Goal: Communication & Community: Answer question/provide support

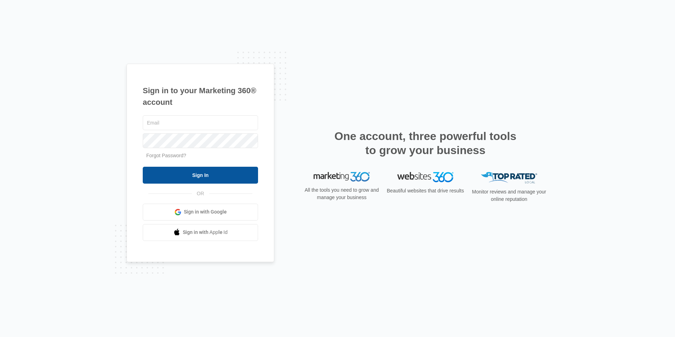
type input "[EMAIL_ADDRESS][DOMAIN_NAME]"
click at [176, 176] on input "Sign In" at bounding box center [200, 175] width 115 height 17
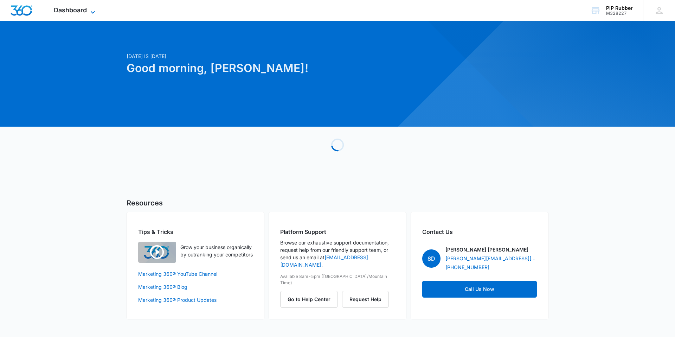
click at [87, 12] on span "Dashboard" at bounding box center [70, 9] width 33 height 7
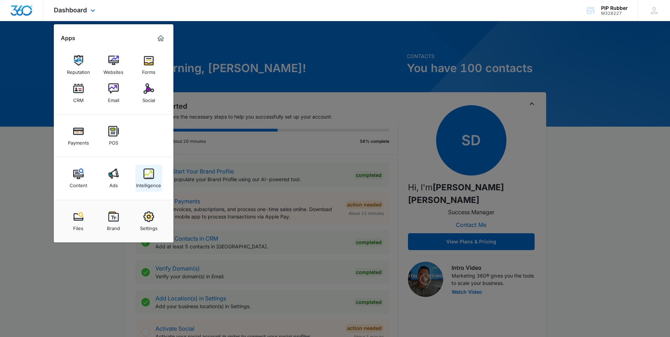
click at [147, 174] on img at bounding box center [149, 174] width 11 height 11
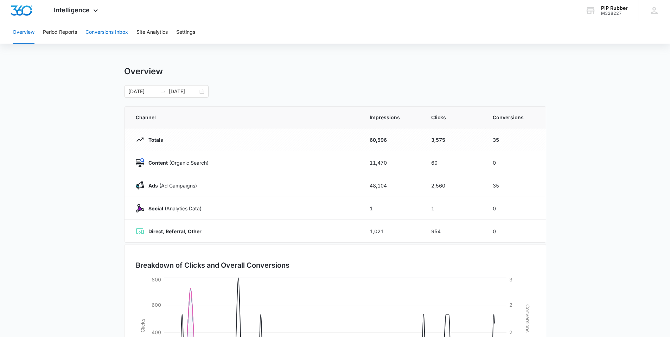
click at [107, 31] on button "Conversions Inbox" at bounding box center [106, 32] width 43 height 23
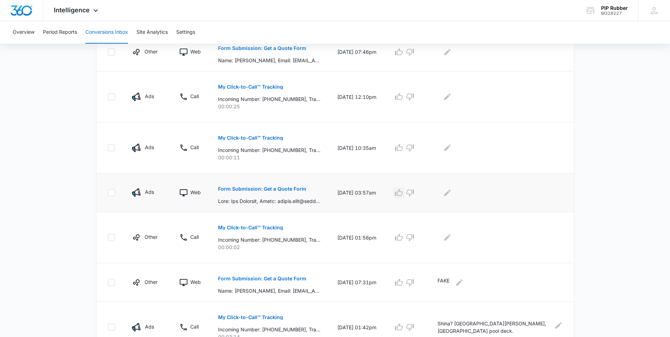
scroll to position [189, 0]
click at [452, 192] on icon "Edit Comments" at bounding box center [447, 193] width 8 height 8
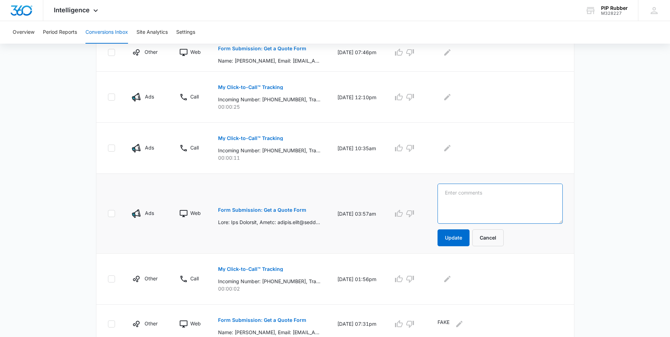
click at [481, 194] on textarea at bounding box center [500, 204] width 125 height 40
type textarea "10/3 Emailed."
click at [469, 242] on button "Update" at bounding box center [454, 237] width 32 height 17
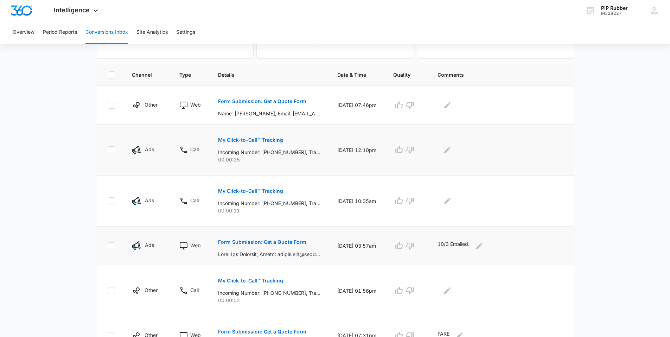
scroll to position [128, 0]
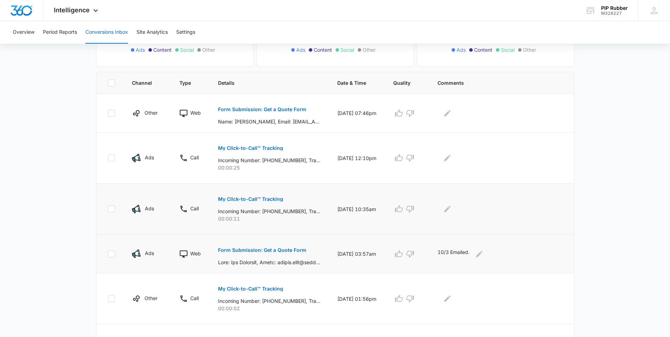
click at [273, 224] on td "My Click-to-Call™ Tracking Incoming Number: [PHONE_NUMBER], Tracking Number: [P…" at bounding box center [269, 209] width 119 height 51
click at [265, 196] on button "My Click-to-Call™ Tracking" at bounding box center [250, 199] width 65 height 17
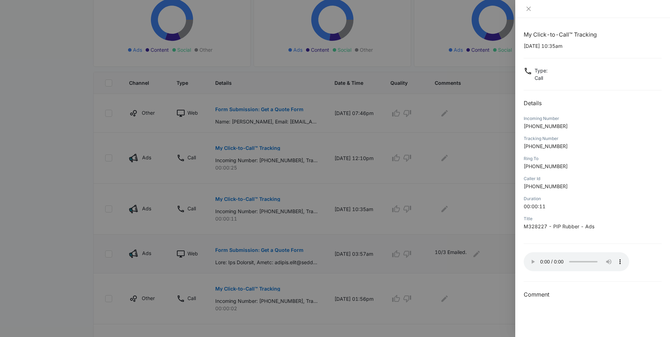
click at [493, 197] on div at bounding box center [335, 168] width 670 height 337
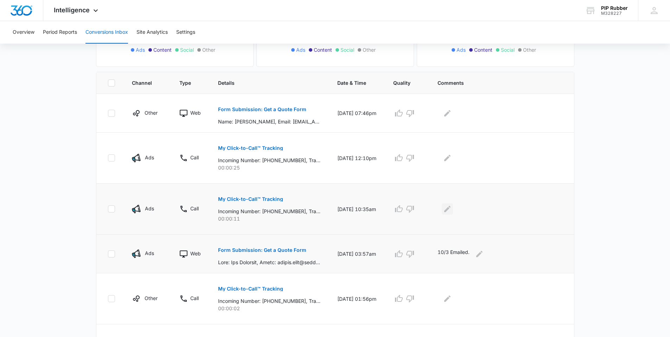
click at [452, 208] on icon "Edit Comments" at bounding box center [447, 209] width 8 height 8
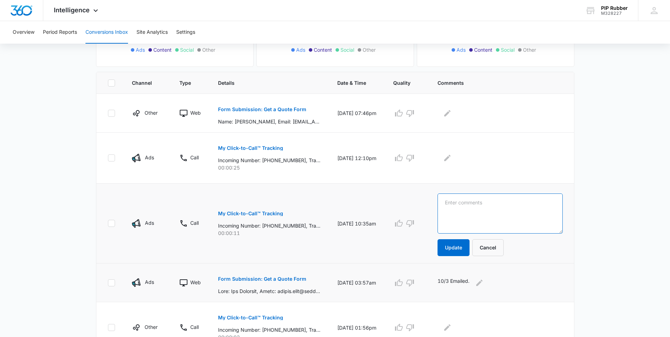
click at [475, 207] on textarea at bounding box center [500, 213] width 125 height 40
type textarea "Left no VM."
click at [458, 252] on button "Update" at bounding box center [454, 247] width 32 height 17
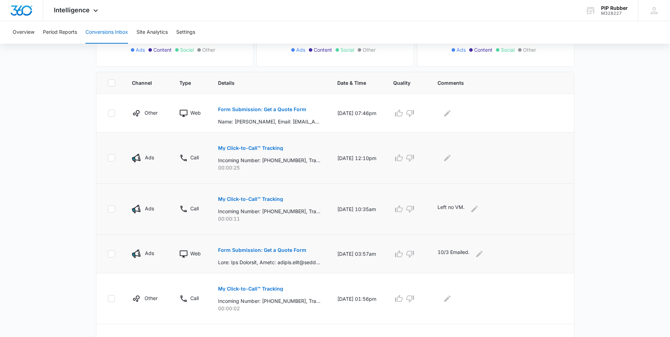
click at [261, 149] on p "My Click-to-Call™ Tracking" at bounding box center [250, 148] width 65 height 5
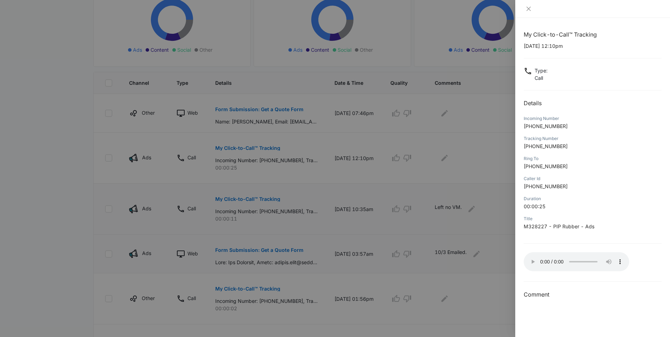
click at [479, 154] on div at bounding box center [335, 168] width 670 height 337
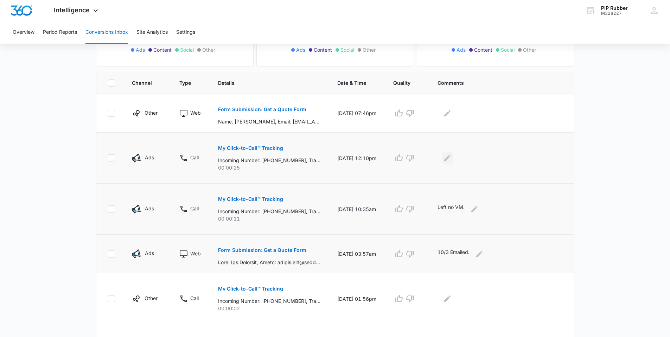
click at [451, 157] on icon "Edit Comments" at bounding box center [447, 158] width 6 height 6
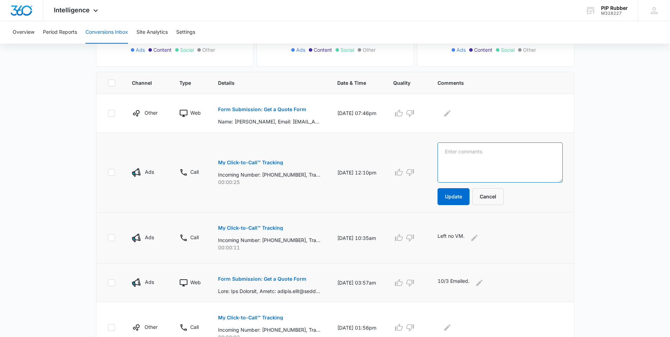
click at [466, 164] on textarea at bounding box center [500, 162] width 125 height 40
type textarea "[US_STATE][PERSON_NAME]"
click at [464, 195] on button "Update" at bounding box center [454, 196] width 32 height 17
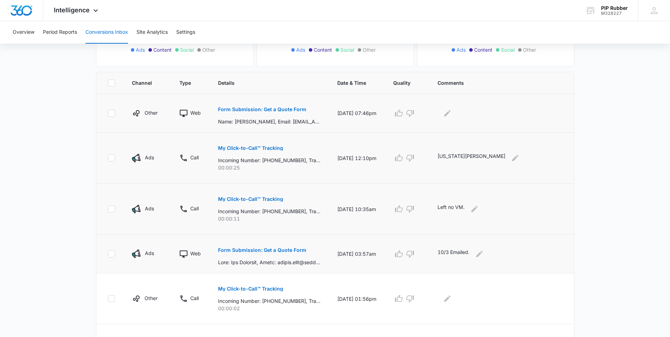
click at [264, 108] on p "Form Submission: Get a Quote Form" at bounding box center [262, 109] width 88 height 5
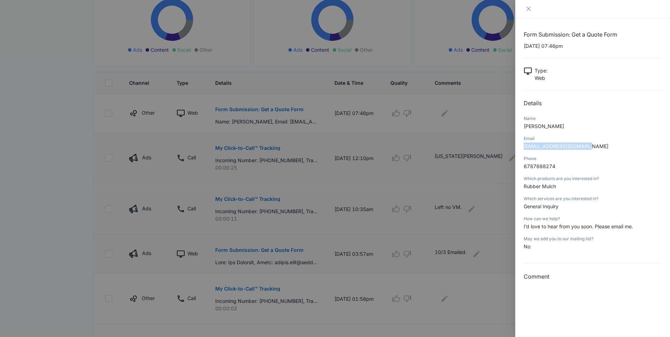
drag, startPoint x: 586, startPoint y: 146, endPoint x: 528, endPoint y: 147, distance: 57.7
click at [524, 147] on p "[EMAIL_ADDRESS][DOMAIN_NAME]" at bounding box center [593, 145] width 138 height 7
copy span "[EMAIL_ADDRESS][DOMAIN_NAME]"
click at [380, 176] on div at bounding box center [335, 168] width 670 height 337
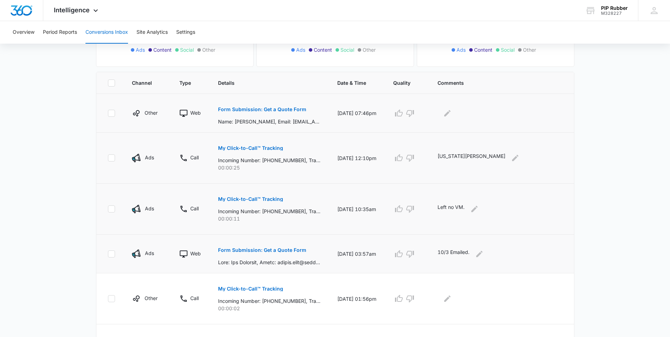
click at [452, 110] on div at bounding box center [500, 113] width 125 height 11
click at [451, 113] on icon "Edit Comments" at bounding box center [447, 113] width 6 height 6
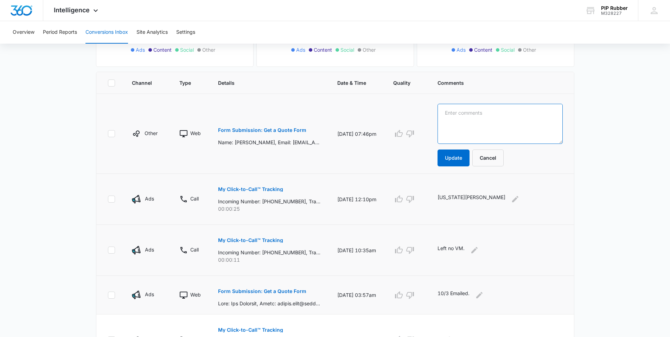
click at [465, 105] on textarea at bounding box center [500, 124] width 125 height 40
type textarea "10/4 emailed."
click at [458, 159] on button "Update" at bounding box center [454, 158] width 32 height 17
